Goal: Task Accomplishment & Management: Manage account settings

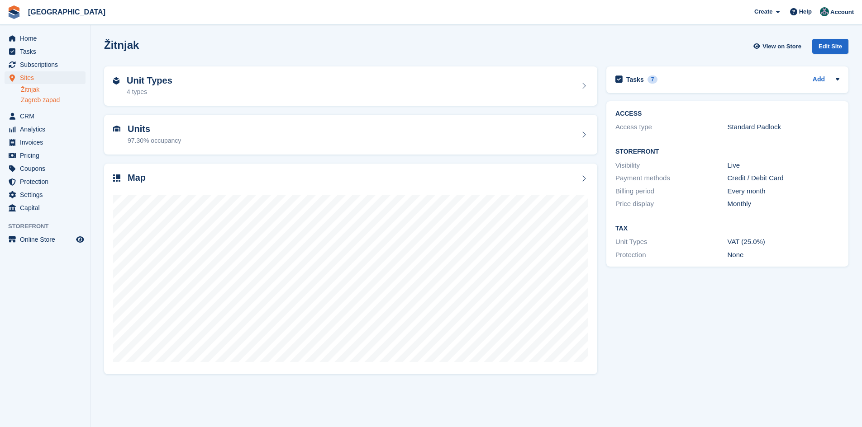
click at [41, 101] on link "Zagreb zapad" at bounding box center [53, 100] width 65 height 9
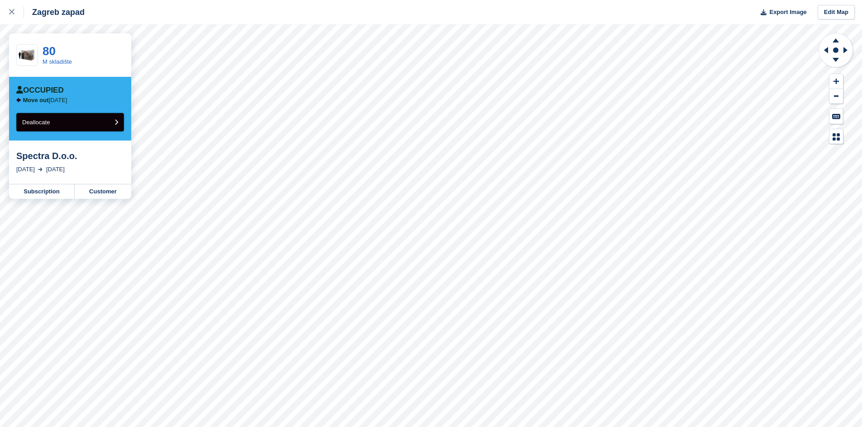
click at [27, 127] on button "Deallocate" at bounding box center [70, 122] width 108 height 19
